Goal: Obtain resource: Download file/media

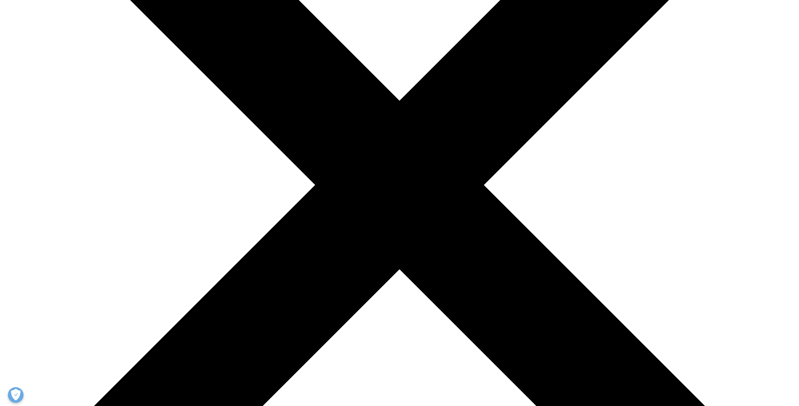
scroll to position [73, 370]
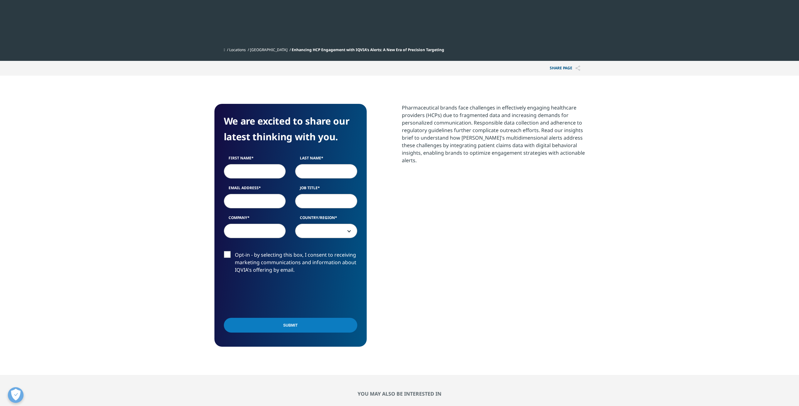
scroll to position [243, 370]
click at [257, 170] on input "First Name" at bounding box center [255, 171] width 62 height 14
type input "Masha"
type input "Tippersma"
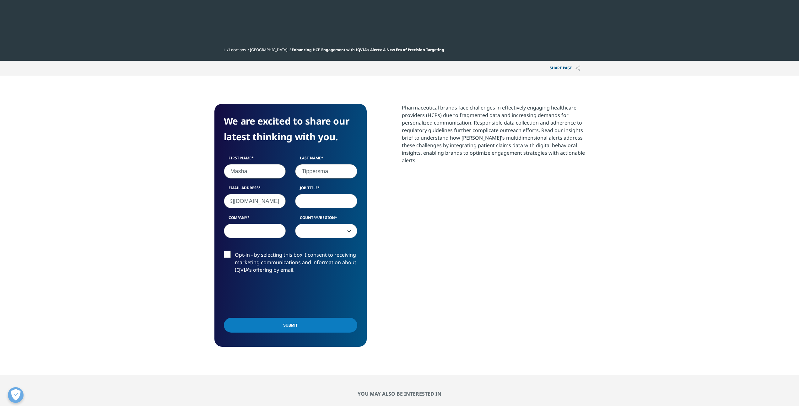
type input "[EMAIL_ADDRESS][DOMAIN_NAME]"
type input "M"
type input "Implementation specialist"
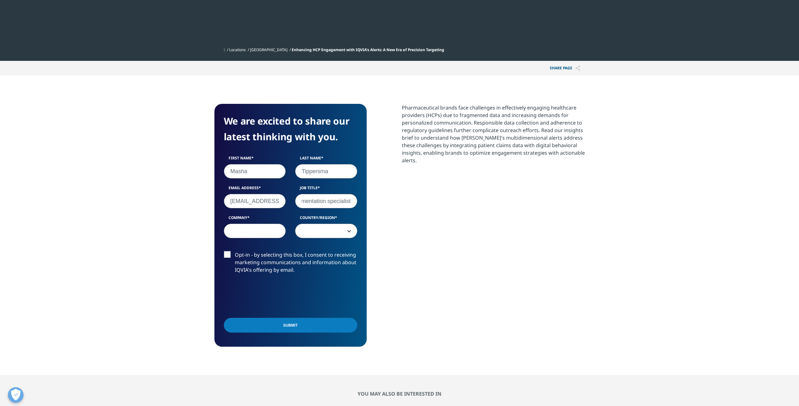
scroll to position [0, 0]
type input "Medip Analytics"
click at [329, 232] on span at bounding box center [326, 231] width 62 height 14
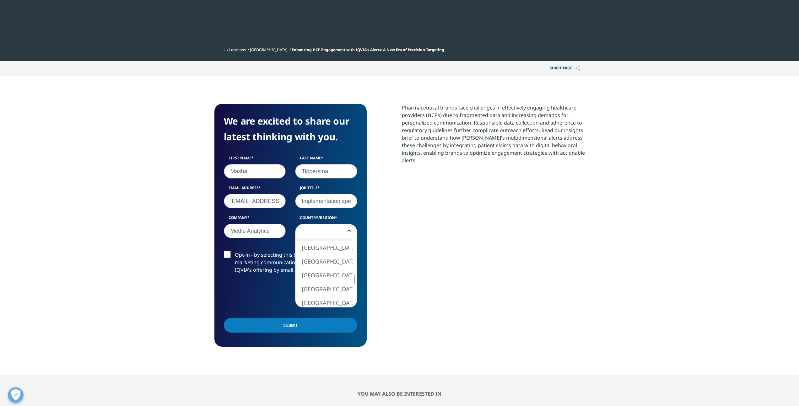
select select "Netherlands"
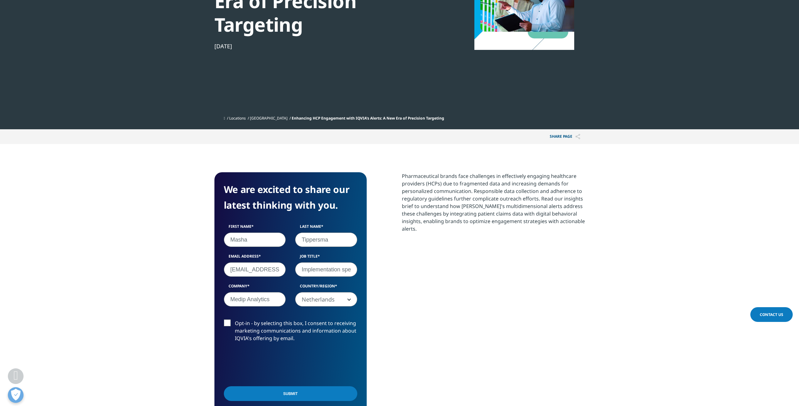
scroll to position [21, 0]
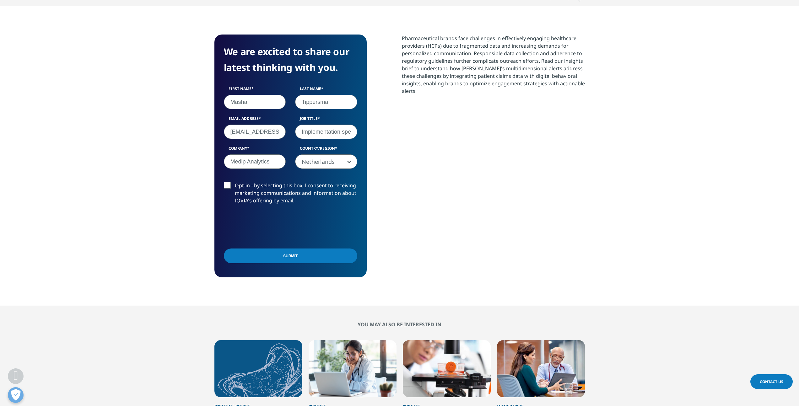
click at [312, 255] on input "Submit" at bounding box center [290, 256] width 133 height 15
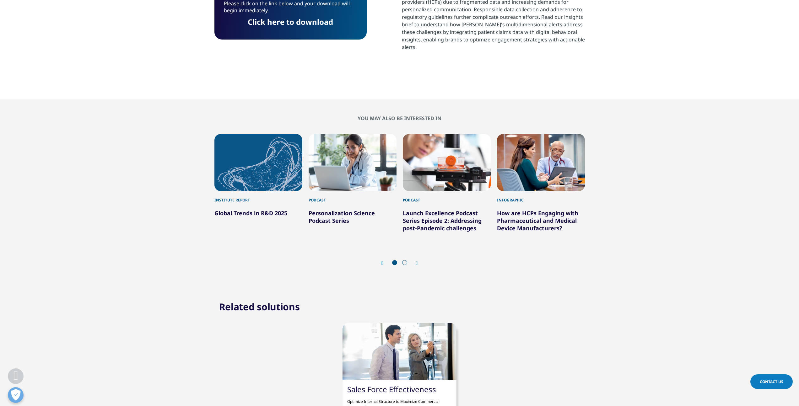
scroll to position [73, 370]
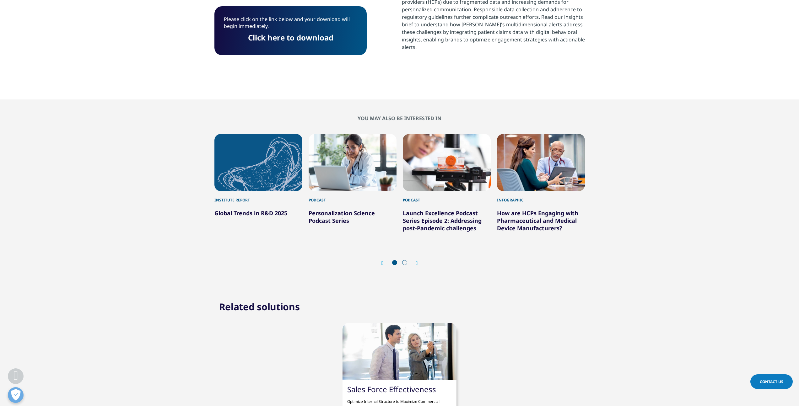
click at [296, 46] on div "Please click on the link below and your download will begin immediately. Click …" at bounding box center [290, 30] width 152 height 49
click at [296, 36] on link "Click here to download" at bounding box center [290, 37] width 85 height 10
